Goal: Find specific page/section: Find specific page/section

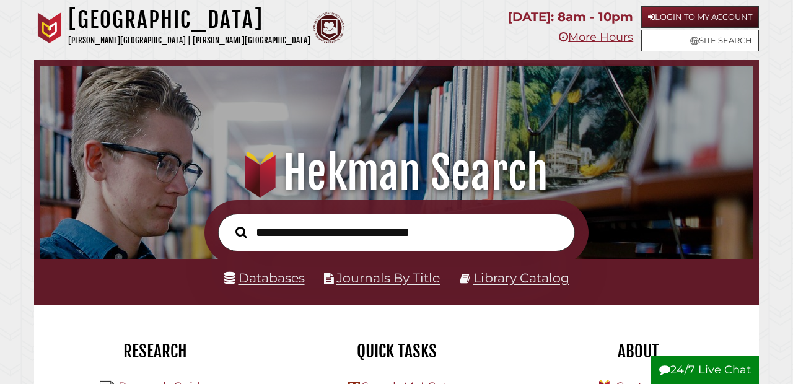
scroll to position [235, 706]
click at [279, 275] on link "Databases" at bounding box center [264, 277] width 81 height 15
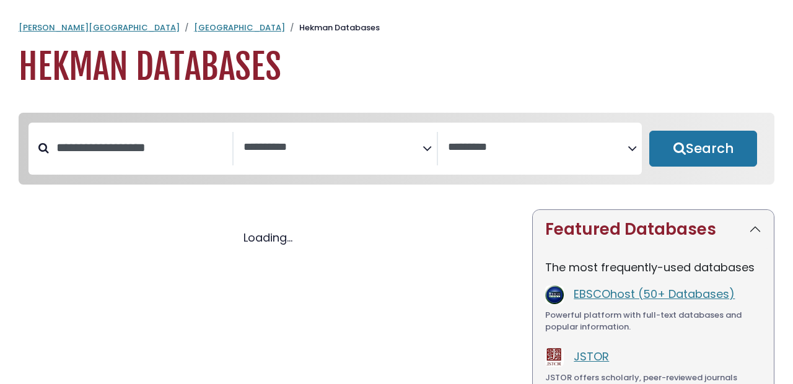
select select "Database Subject Filter"
select select "Database Vendors Filter"
select select "Database Subject Filter"
select select "Database Vendors Filter"
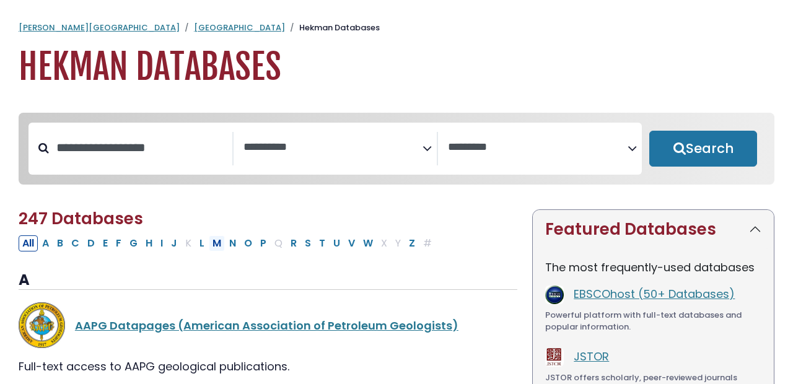
click at [220, 247] on button "M" at bounding box center [217, 243] width 16 height 16
select select "Database Subject Filter"
select select "Database Vendors Filter"
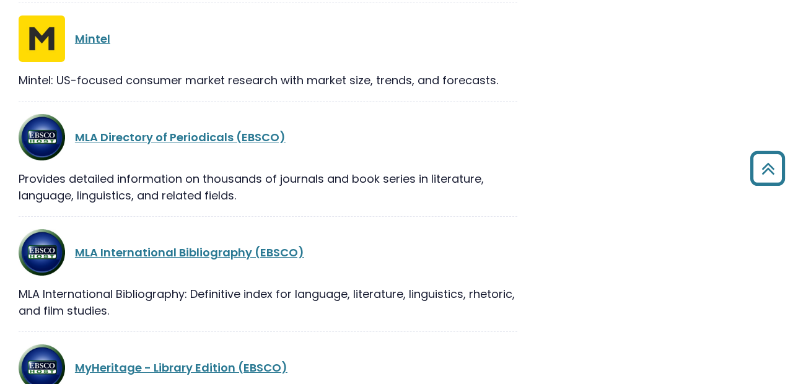
scroll to position [1193, 0]
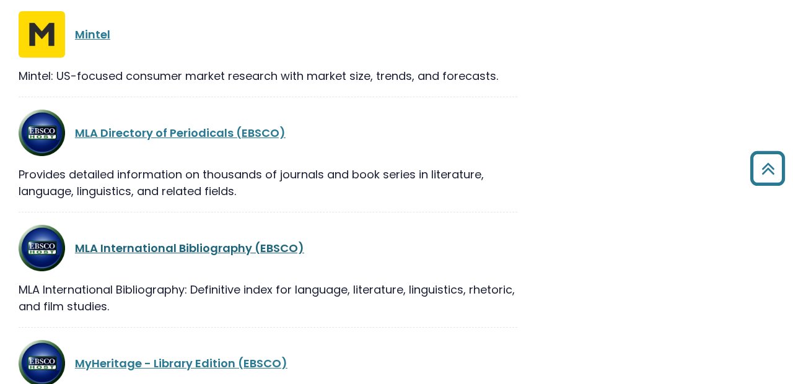
click at [215, 256] on link "MLA International Bibliography (EBSCO)" at bounding box center [189, 247] width 229 height 15
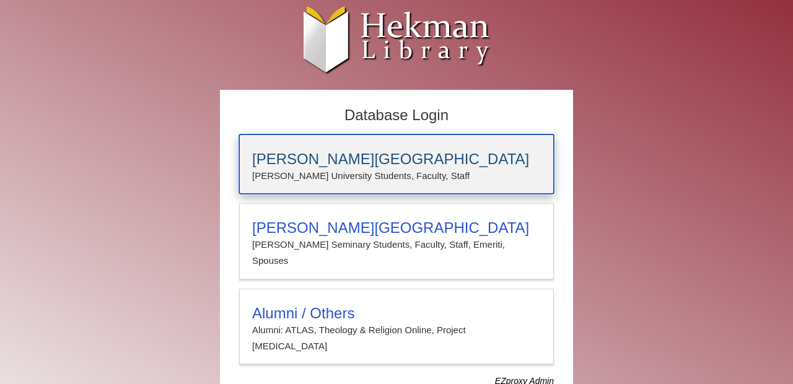
click at [331, 162] on h3 "[PERSON_NAME][GEOGRAPHIC_DATA]" at bounding box center [396, 158] width 289 height 17
